Goal: Task Accomplishment & Management: Manage account settings

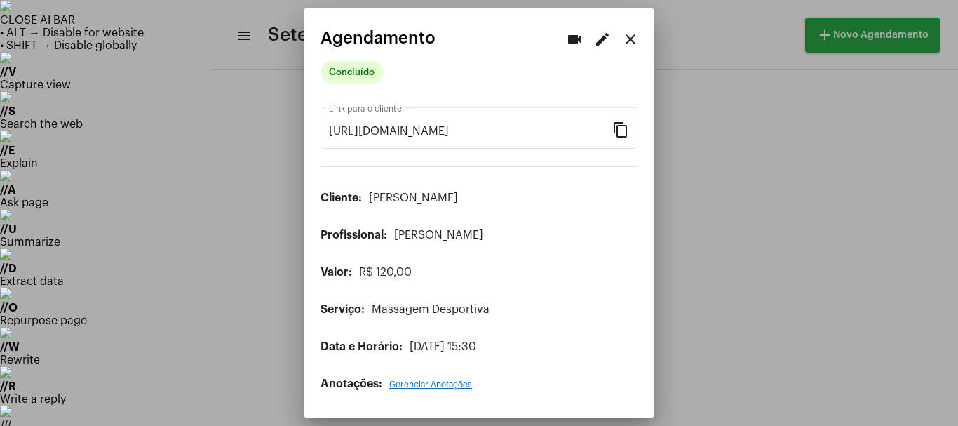
scroll to position [28, 0]
click at [702, 58] on div at bounding box center [479, 213] width 958 height 426
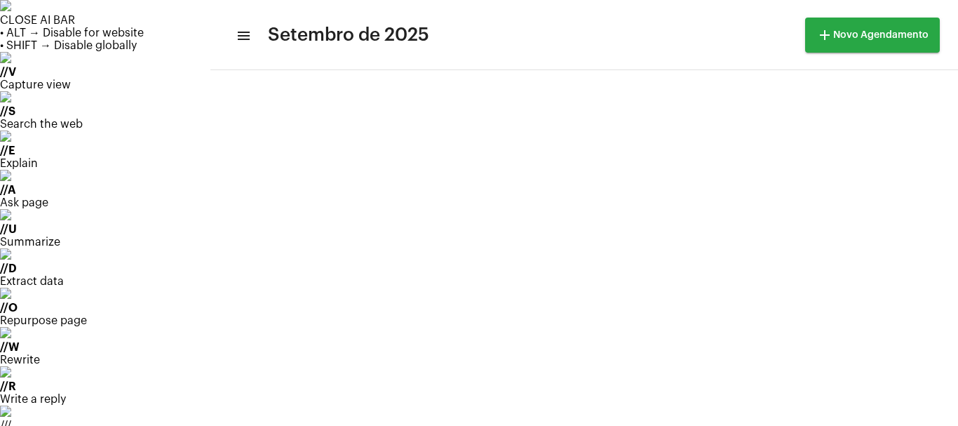
scroll to position [187, 0]
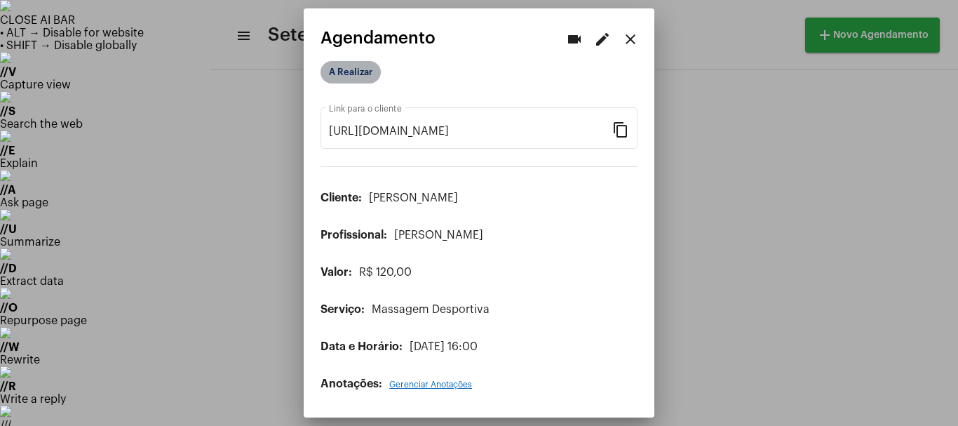
click at [361, 79] on mat-chip "A Realizar" at bounding box center [351, 72] width 60 height 22
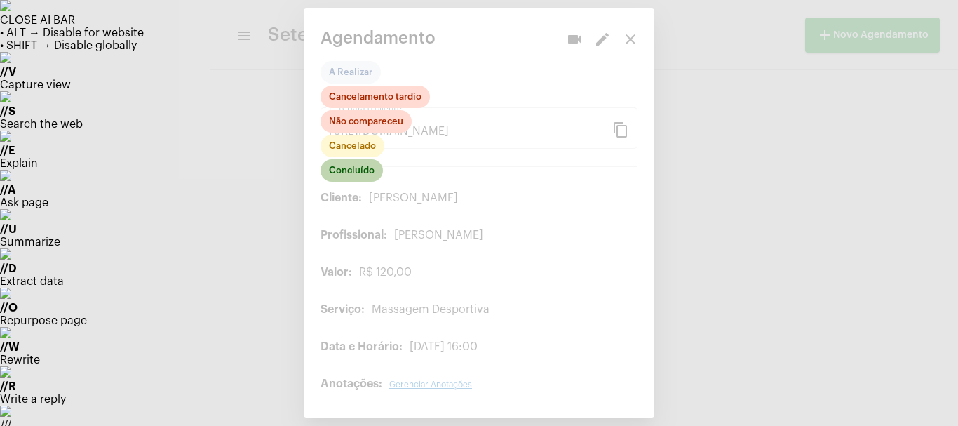
click at [351, 171] on mat-chip "Concluído" at bounding box center [352, 170] width 62 height 22
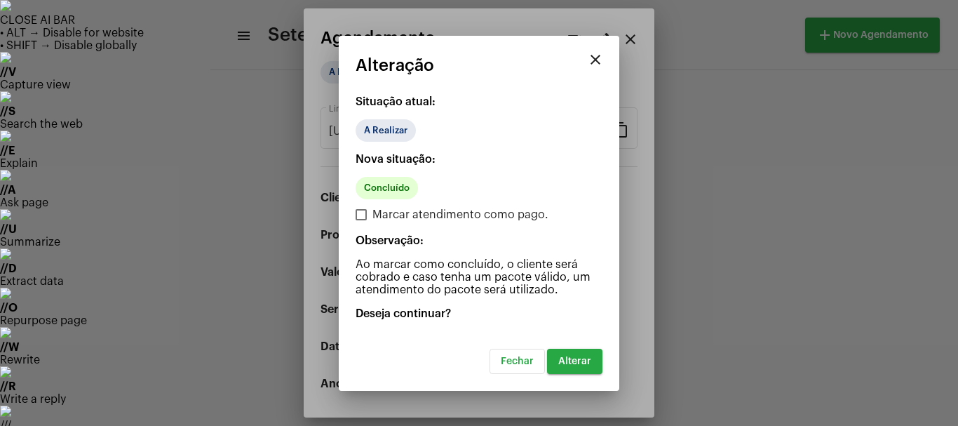
click at [576, 360] on span "Alterar" at bounding box center [574, 361] width 33 height 10
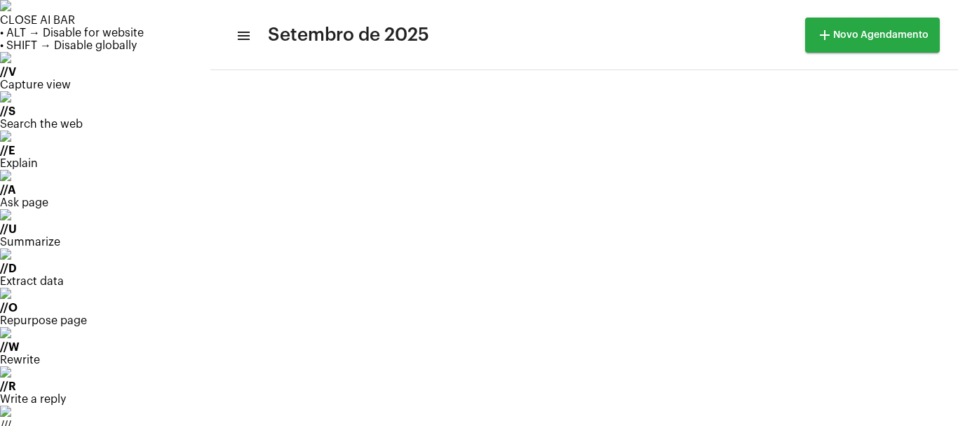
scroll to position [93, 0]
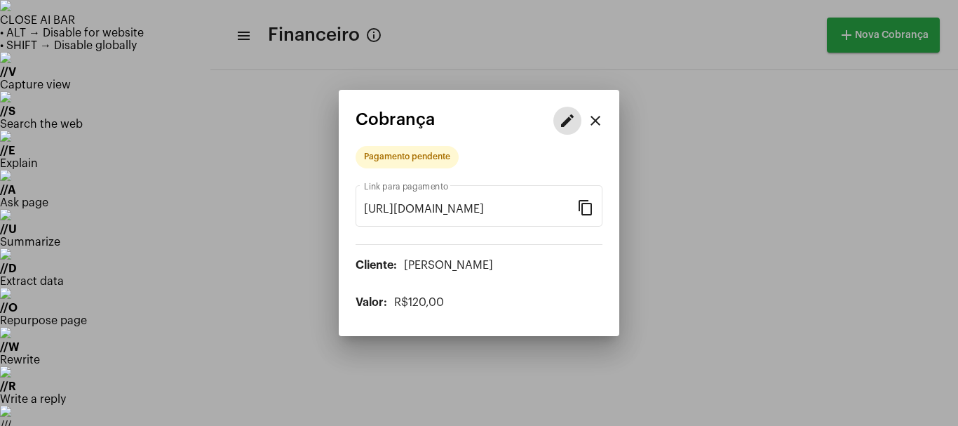
click at [574, 126] on mat-icon "edit" at bounding box center [567, 120] width 17 height 17
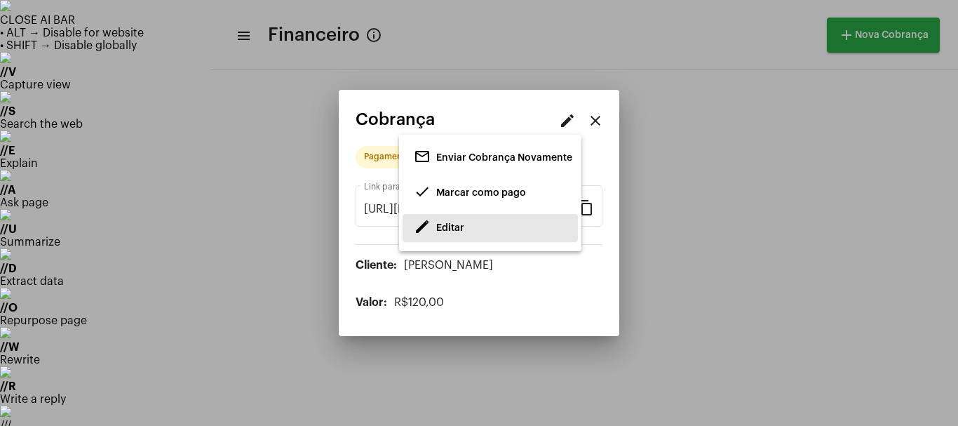
click at [452, 222] on span "edit Editar" at bounding box center [439, 227] width 50 height 25
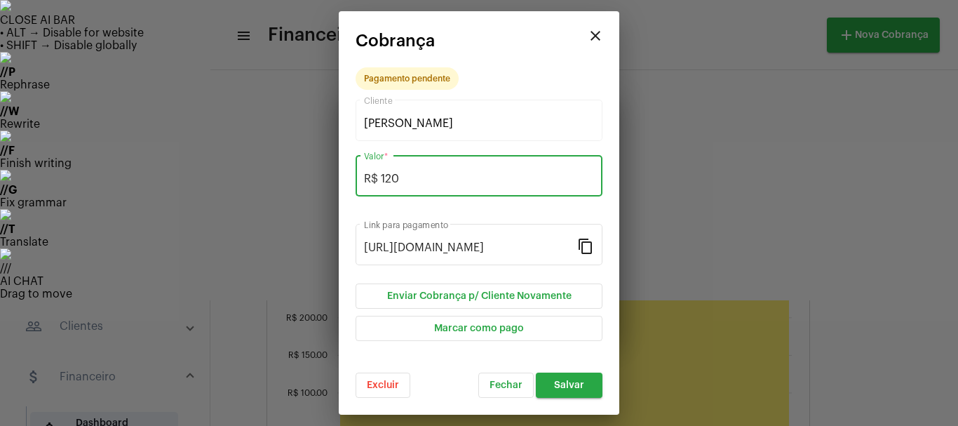
click at [409, 182] on input "R$ 120" at bounding box center [479, 179] width 230 height 13
type input "R$ 110"
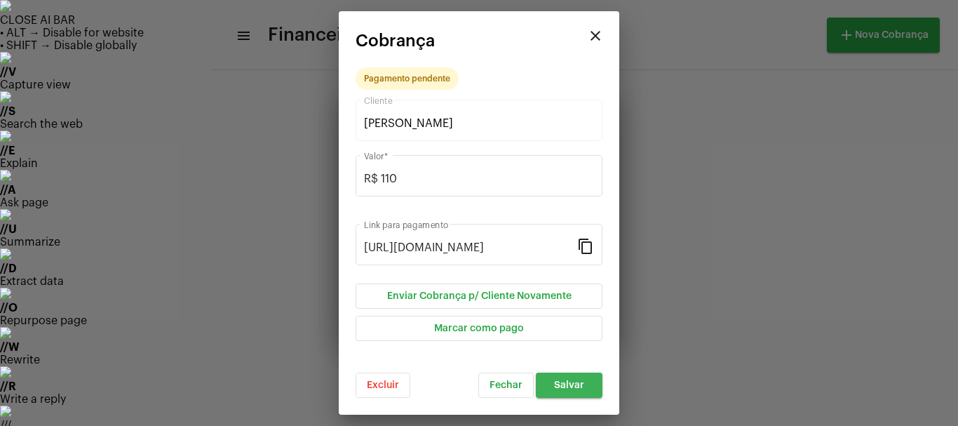
click at [572, 384] on span "Salvar" at bounding box center [569, 385] width 30 height 10
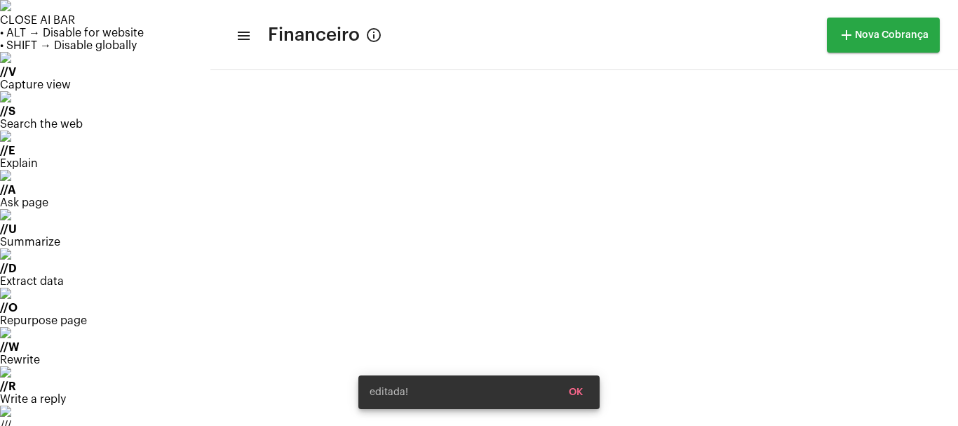
scroll to position [472, 0]
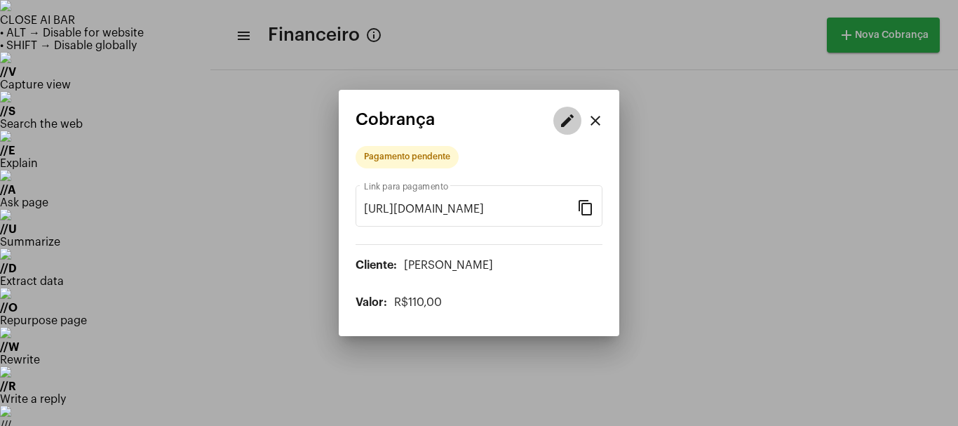
click at [570, 128] on mat-icon "edit" at bounding box center [567, 120] width 17 height 17
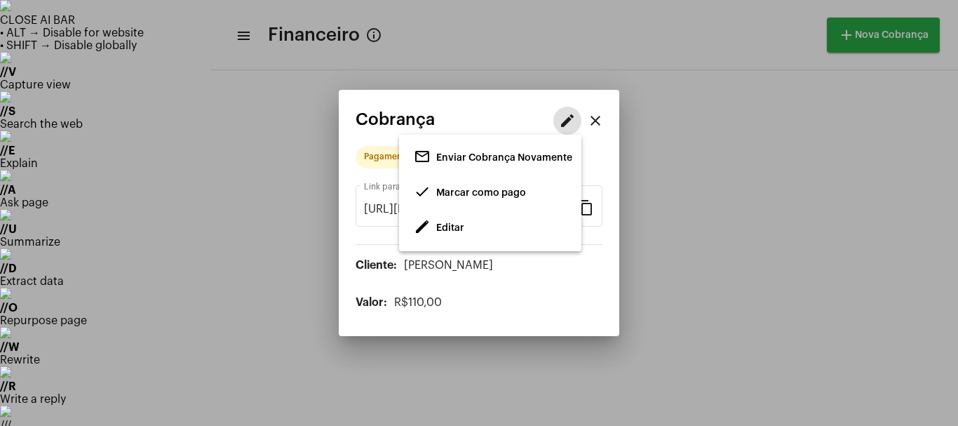
click at [481, 194] on span "Marcar como pago" at bounding box center [481, 193] width 90 height 10
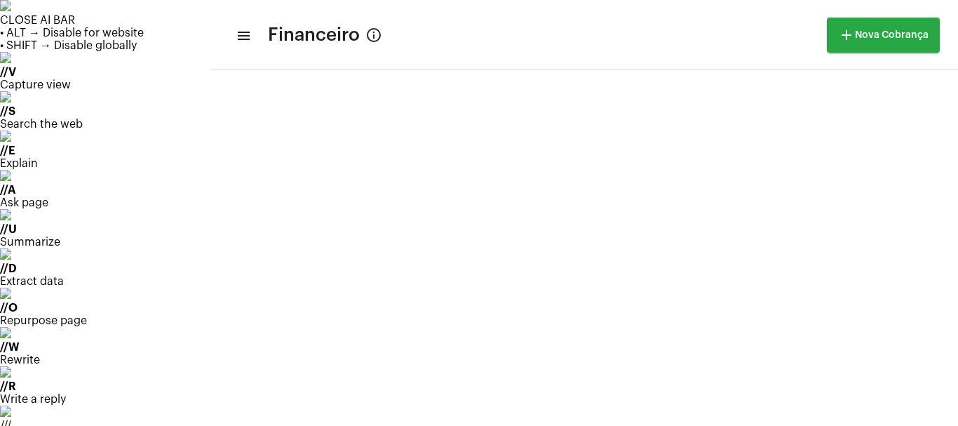
scroll to position [472, 0]
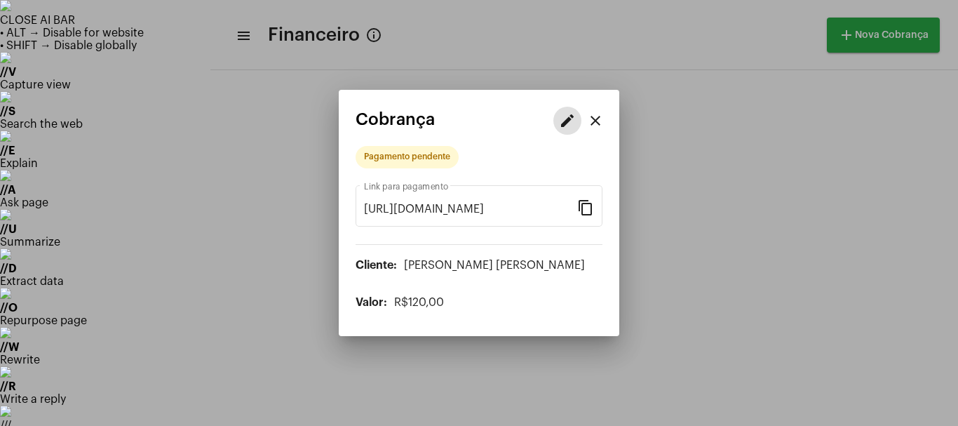
click at [593, 126] on mat-icon "close" at bounding box center [595, 120] width 17 height 17
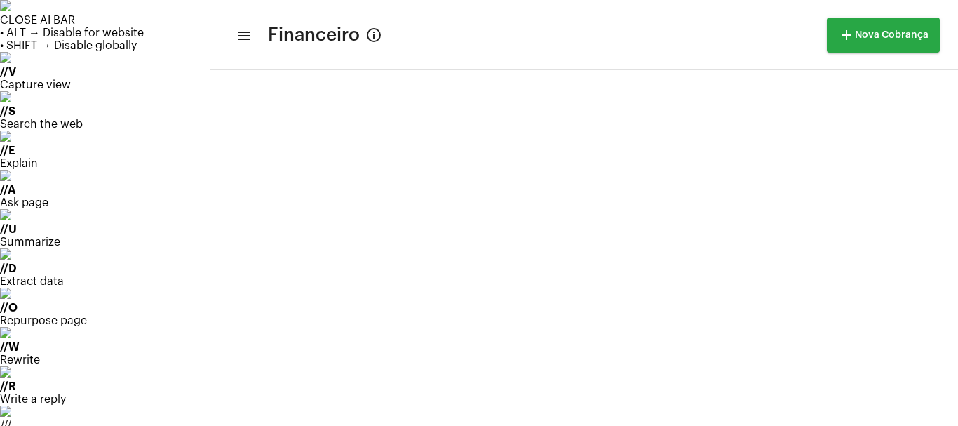
scroll to position [472, 0]
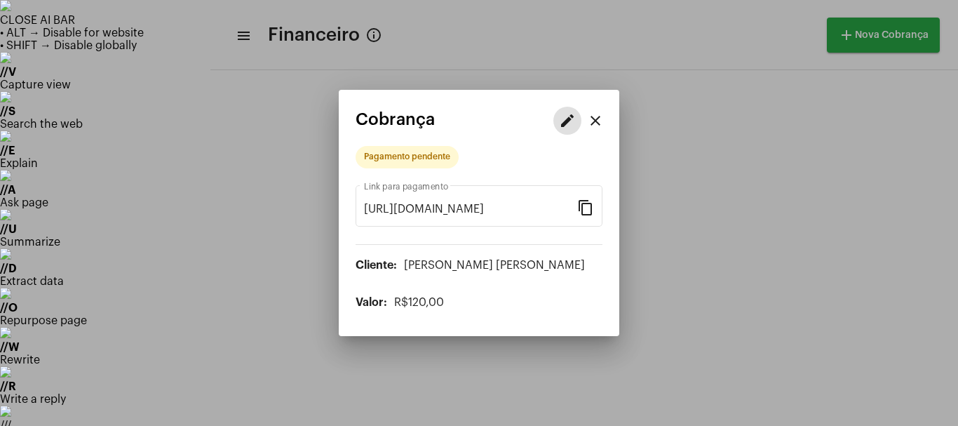
click at [571, 121] on mat-icon "edit" at bounding box center [567, 120] width 17 height 17
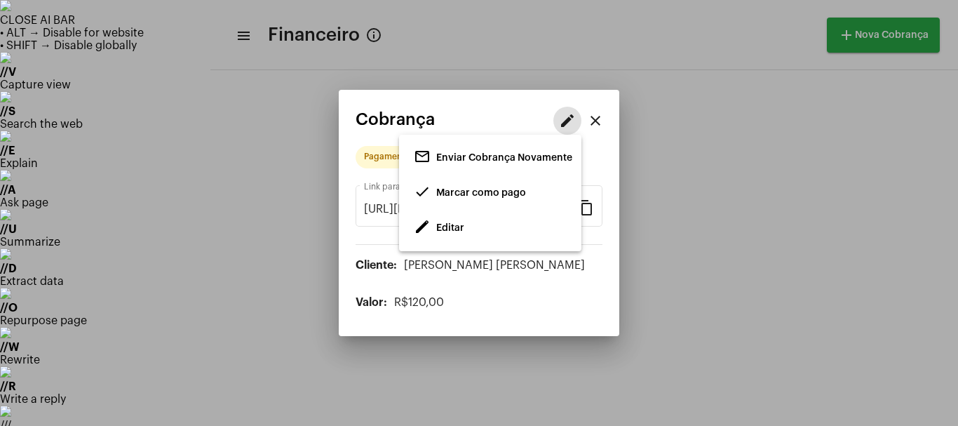
click at [467, 229] on button "edit Editar" at bounding box center [490, 228] width 175 height 28
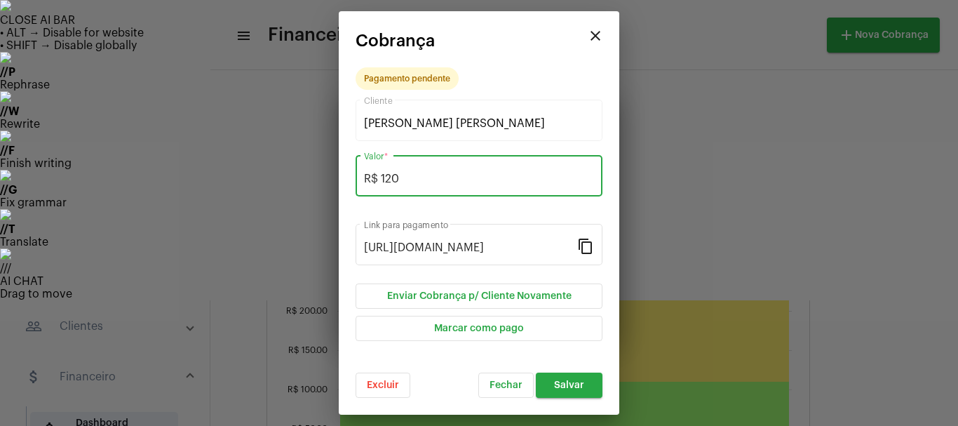
click at [412, 183] on input "R$ 120" at bounding box center [479, 179] width 230 height 13
type input "R$ 60"
click at [595, 375] on button "Salvar" at bounding box center [569, 384] width 67 height 25
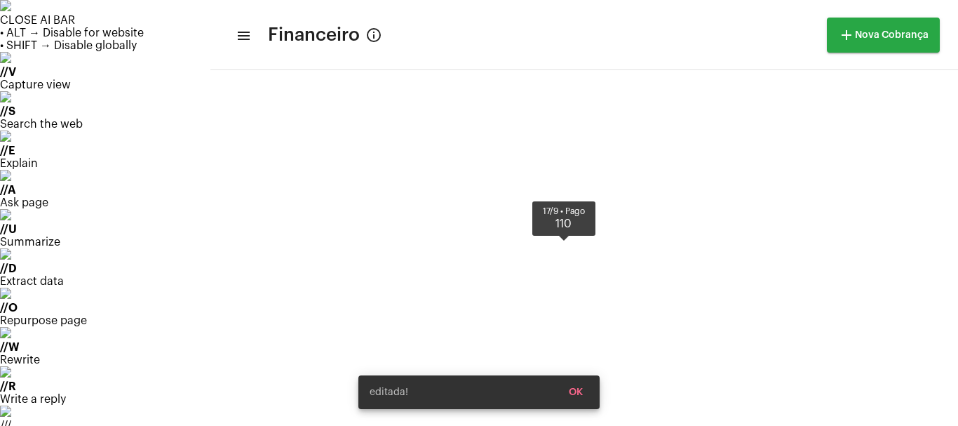
scroll to position [472, 0]
